Goal: Find specific page/section: Find specific page/section

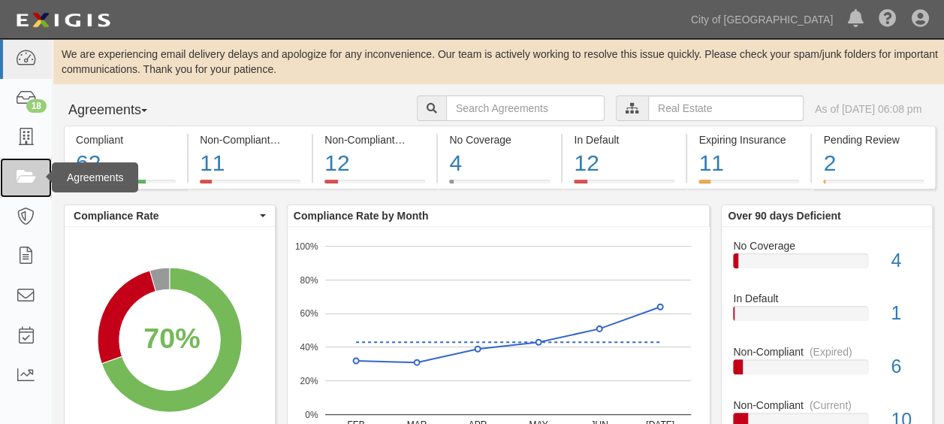
click at [32, 173] on icon at bounding box center [25, 177] width 21 height 17
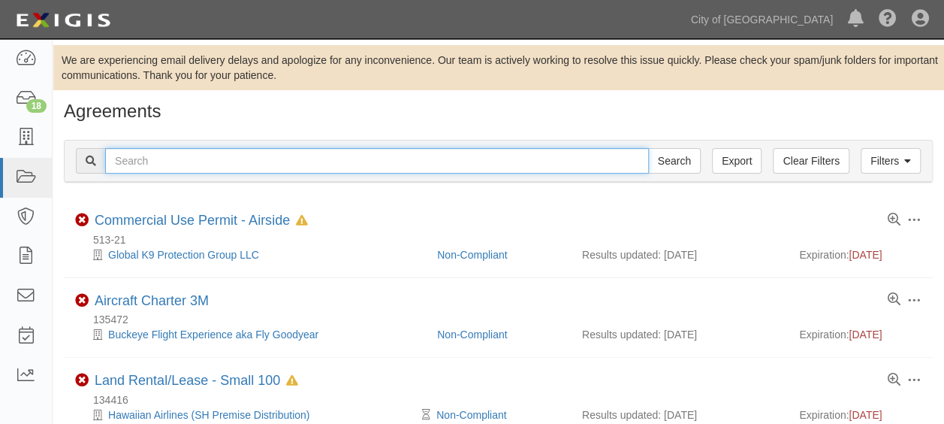
click at [275, 164] on input "text" at bounding box center [377, 161] width 544 height 26
type input "139825"
click at [648, 148] on input "Search" at bounding box center [674, 161] width 53 height 26
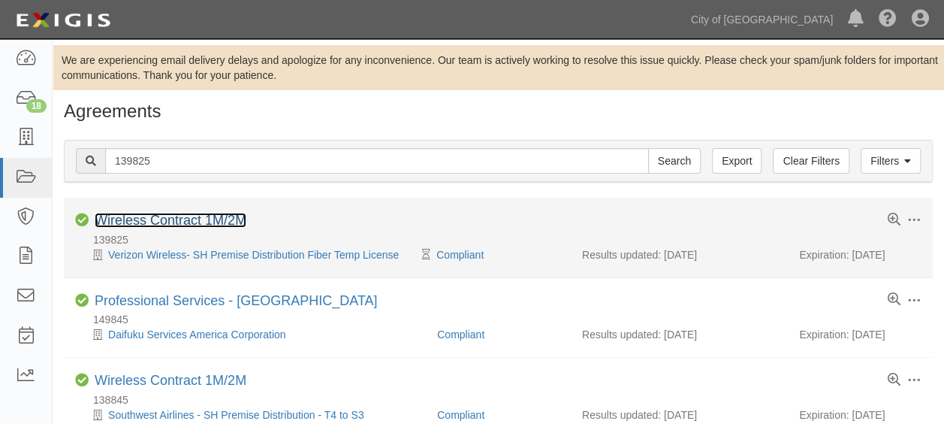
click at [174, 221] on link "Wireless Contract 1M/2M" at bounding box center [171, 220] width 152 height 15
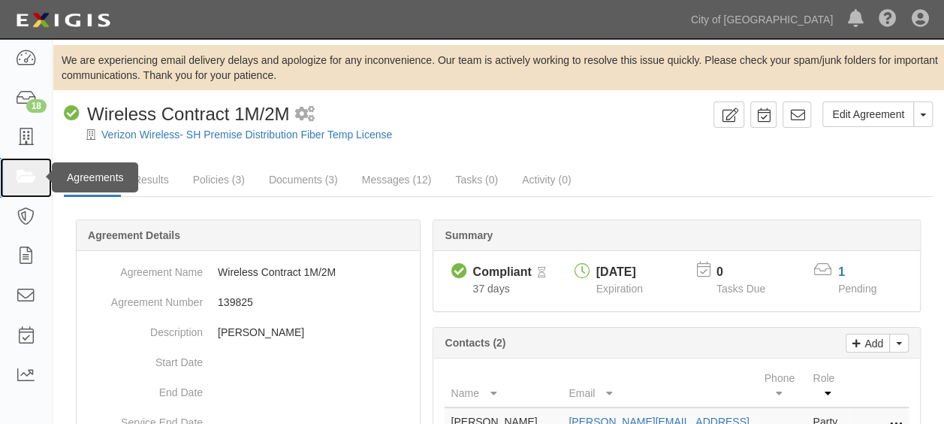
click at [29, 180] on icon at bounding box center [25, 177] width 21 height 17
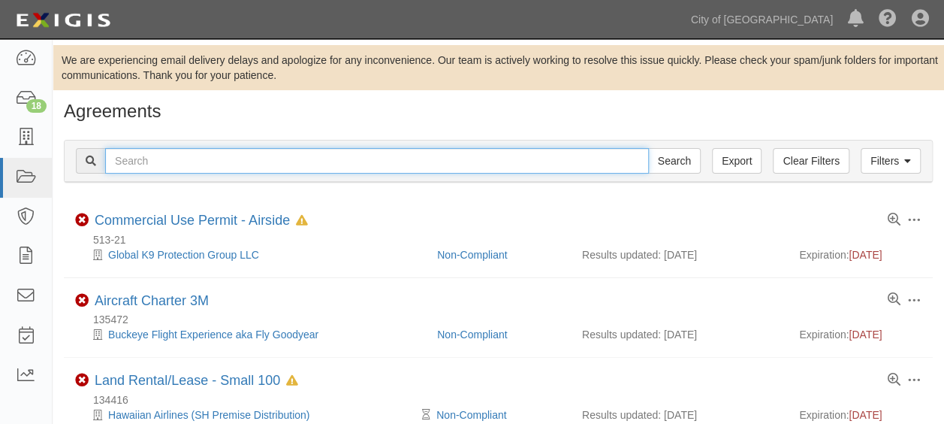
click at [121, 167] on input "text" at bounding box center [377, 161] width 544 height 26
type input "138782"
click at [648, 148] on input "Search" at bounding box center [674, 161] width 53 height 26
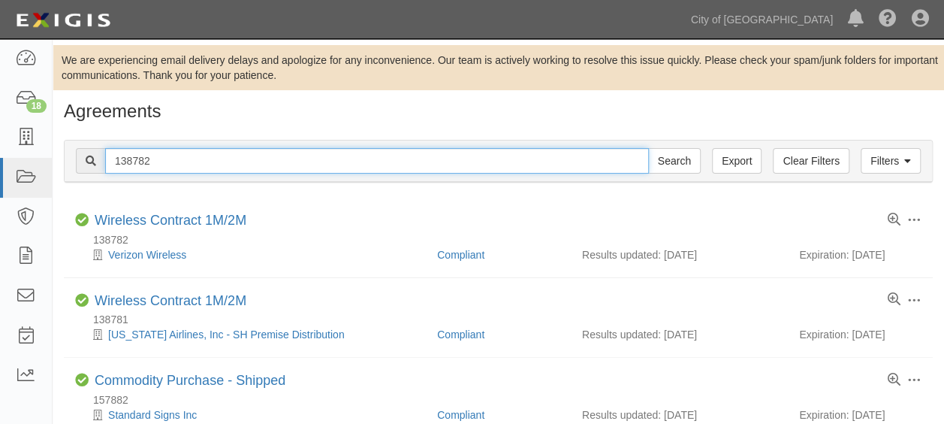
click at [154, 161] on input "138782" at bounding box center [377, 161] width 544 height 26
type input "131503"
click at [648, 148] on input "Search" at bounding box center [674, 161] width 53 height 26
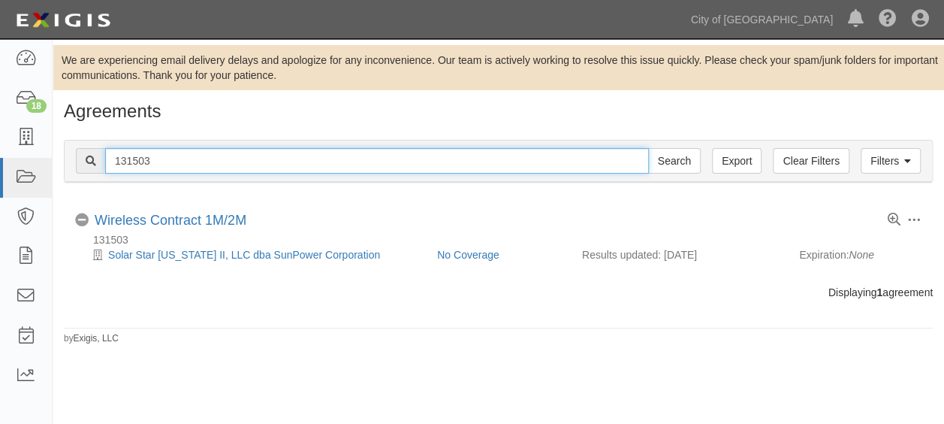
click at [180, 165] on input "131503" at bounding box center [377, 161] width 544 height 26
type input "141561"
click at [648, 148] on input "Search" at bounding box center [674, 161] width 53 height 26
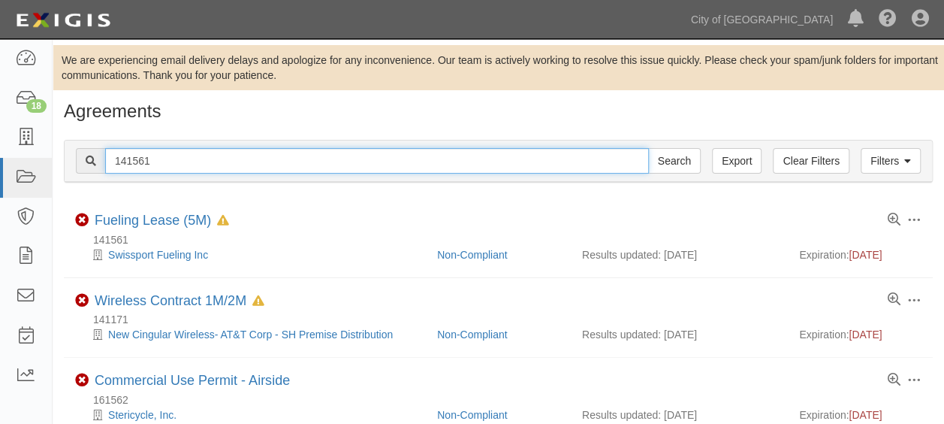
click at [180, 165] on input "141561" at bounding box center [377, 161] width 544 height 26
type input "152567"
click at [648, 148] on input "Search" at bounding box center [674, 161] width 53 height 26
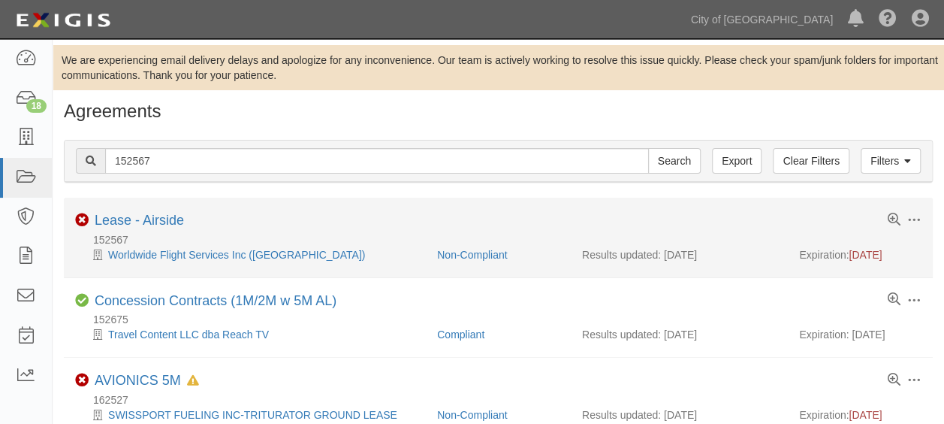
click at [162, 204] on li "Toggle Agreement Dropdown Edit Log activity Add task Send message Archive Non-C…" at bounding box center [498, 238] width 869 height 80
click at [157, 216] on link "Lease - Airside" at bounding box center [139, 220] width 89 height 15
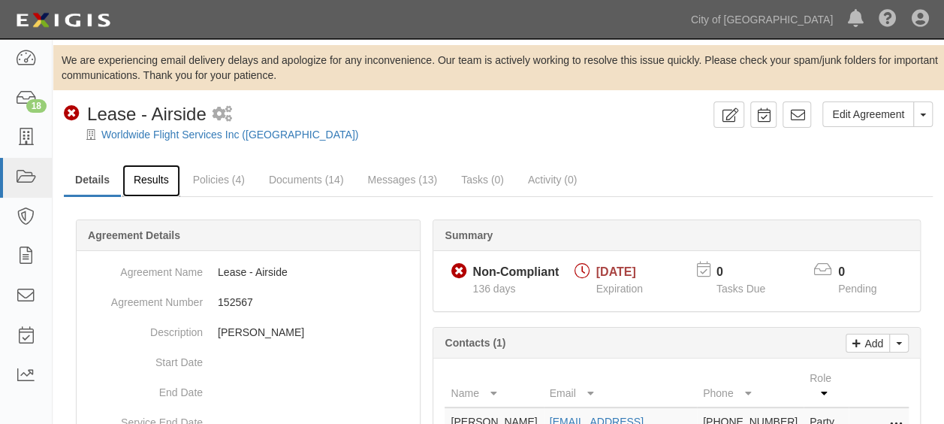
click at [149, 183] on link "Results" at bounding box center [151, 181] width 58 height 32
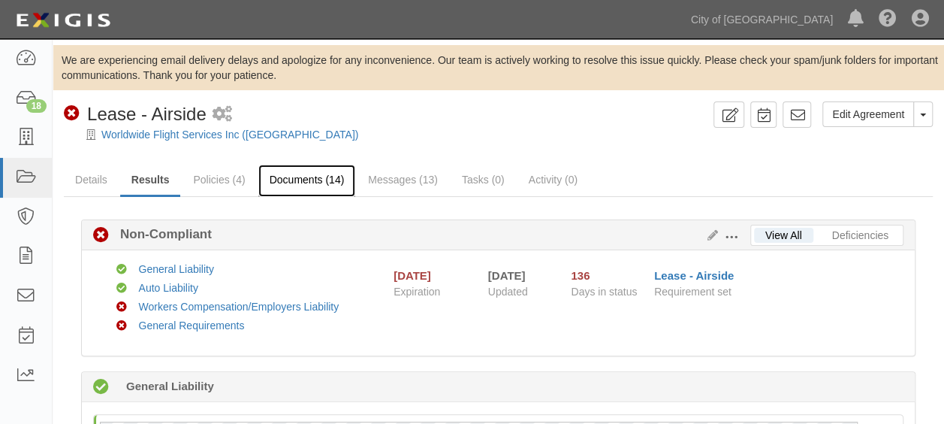
click at [346, 189] on link "Documents (14)" at bounding box center [307, 181] width 98 height 32
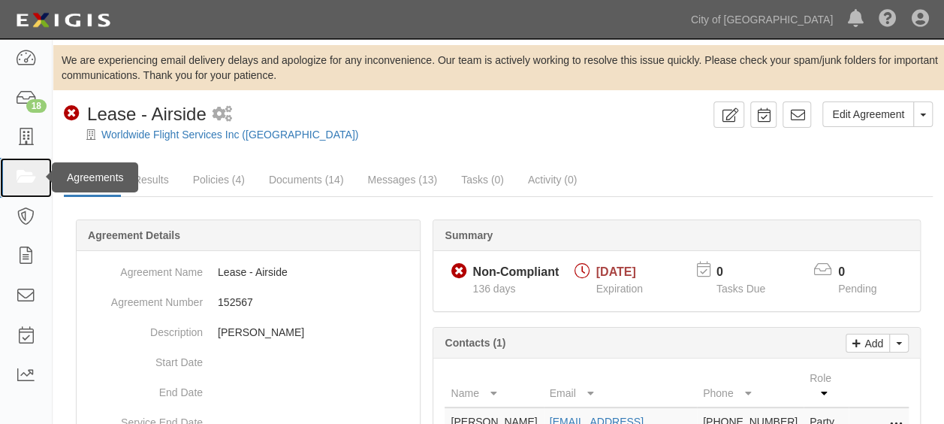
click at [26, 184] on icon at bounding box center [25, 177] width 21 height 17
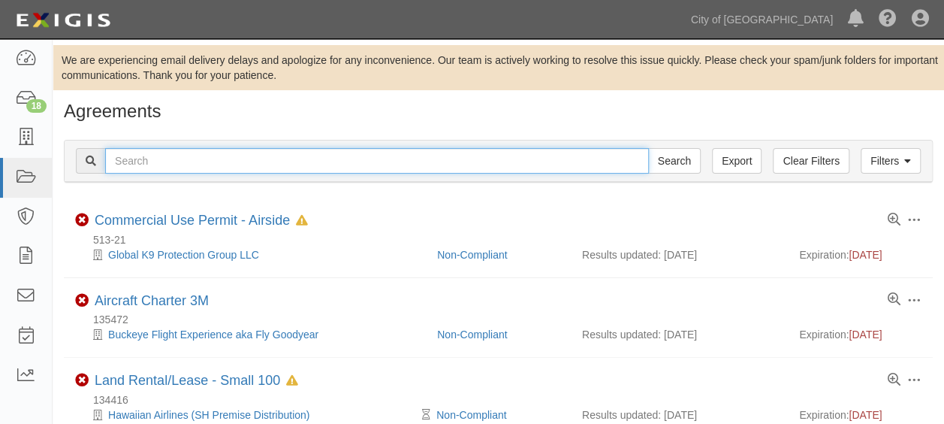
click at [271, 165] on input "text" at bounding box center [377, 161] width 544 height 26
type input "154728"
click at [648, 148] on input "Search" at bounding box center [674, 161] width 53 height 26
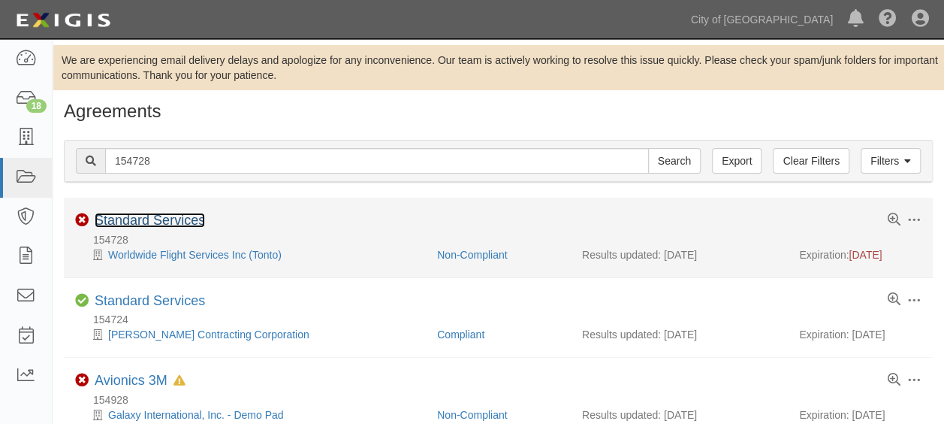
click at [182, 213] on link "Standard Services" at bounding box center [150, 220] width 110 height 15
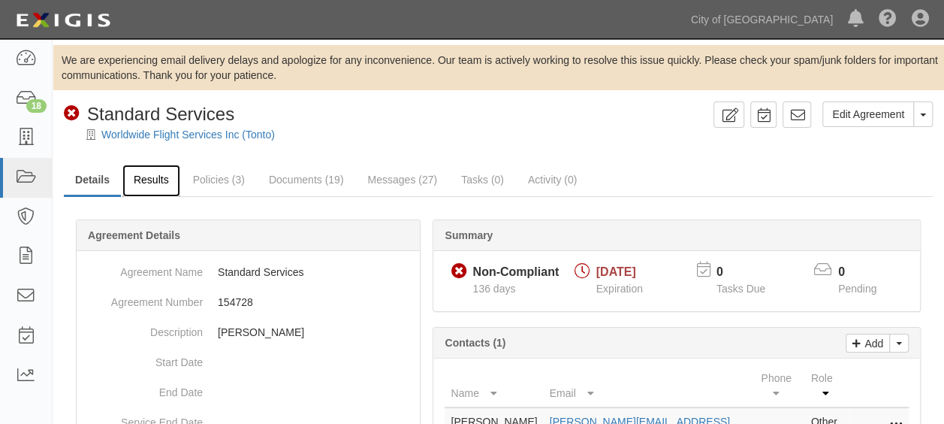
click at [152, 180] on link "Results" at bounding box center [151, 181] width 58 height 32
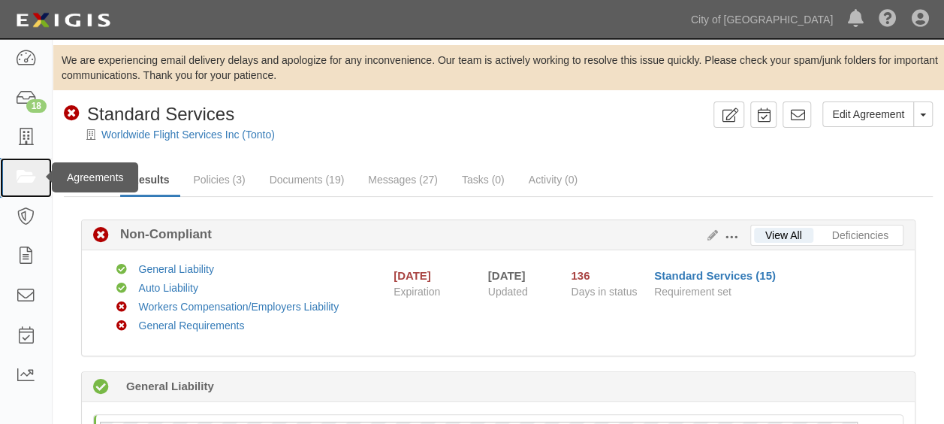
click at [32, 170] on icon at bounding box center [25, 177] width 21 height 17
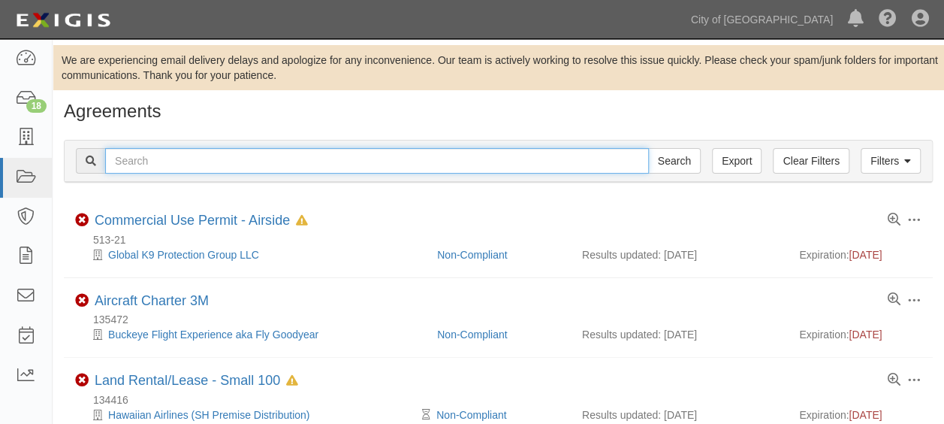
click at [160, 161] on input "text" at bounding box center [377, 161] width 544 height 26
type input "71927"
click at [648, 148] on input "Search" at bounding box center [674, 161] width 53 height 26
